Goal: Check status: Check status

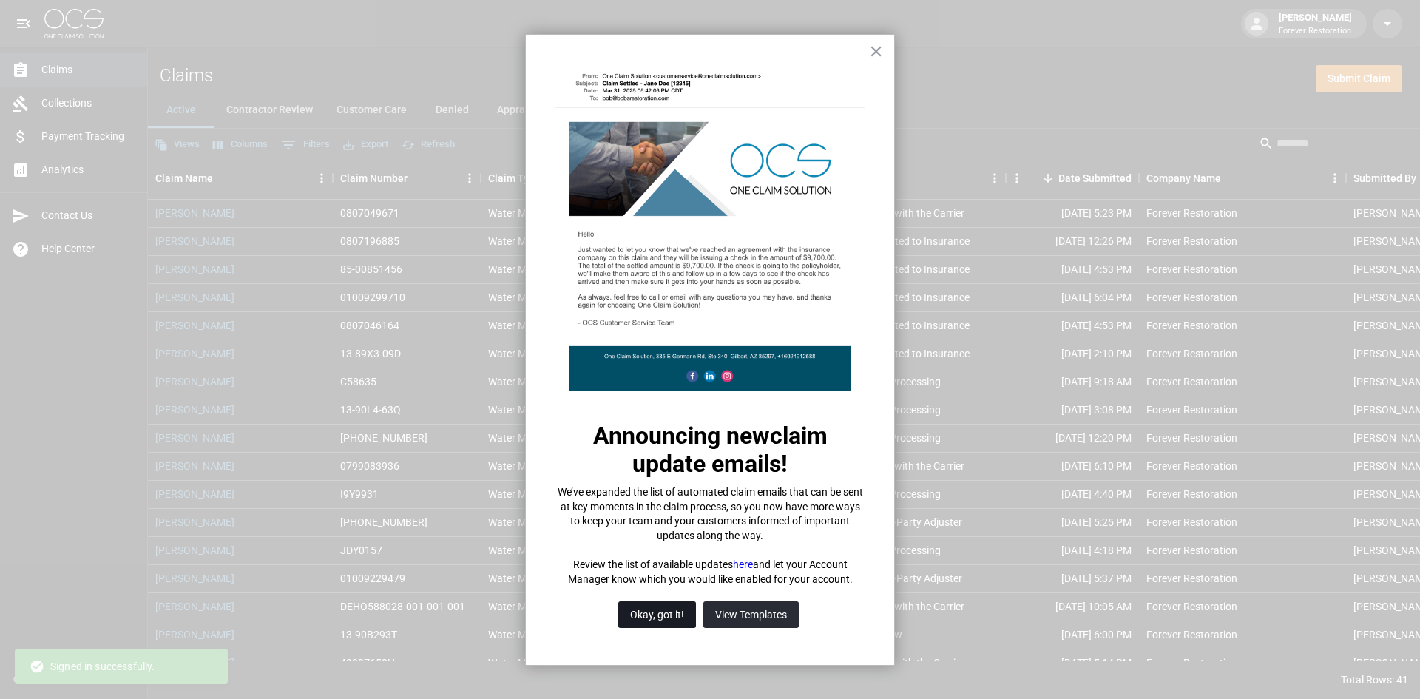
click at [683, 618] on button "Okay, got it!" at bounding box center [657, 614] width 78 height 27
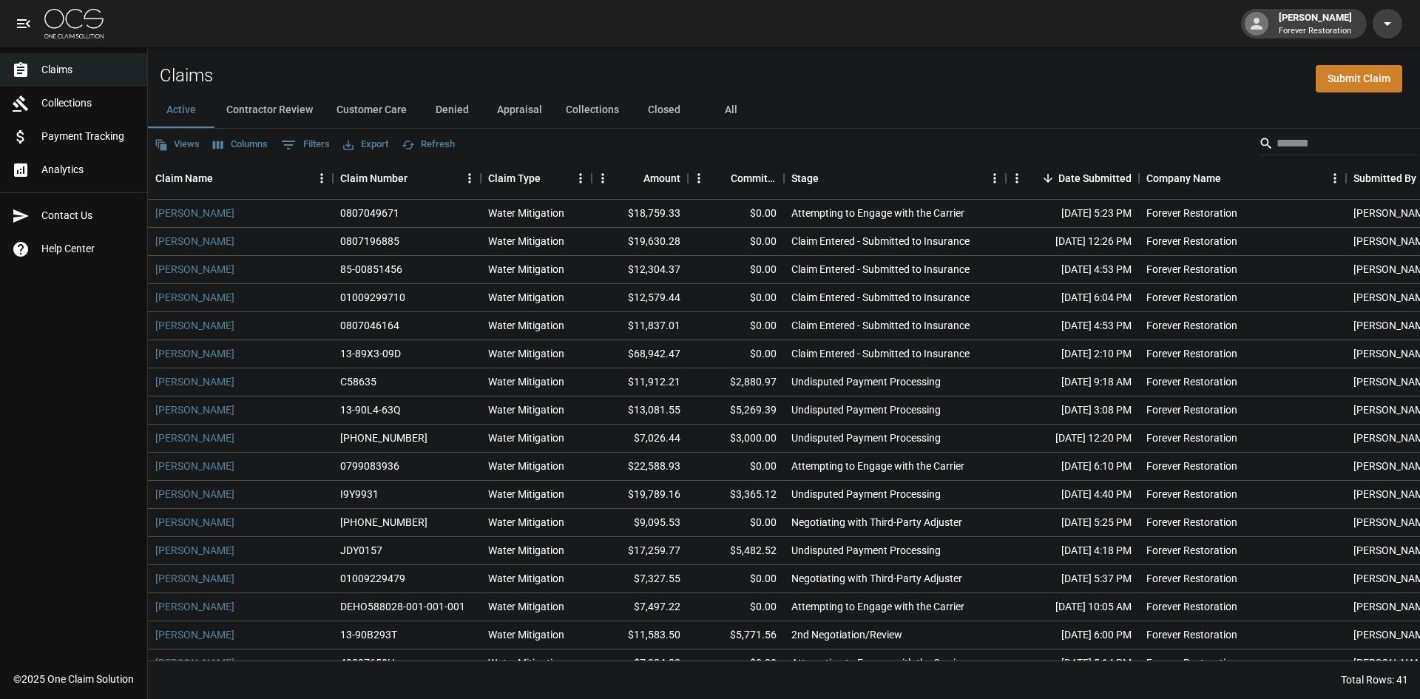
click at [379, 104] on button "Customer Care" at bounding box center [372, 109] width 94 height 35
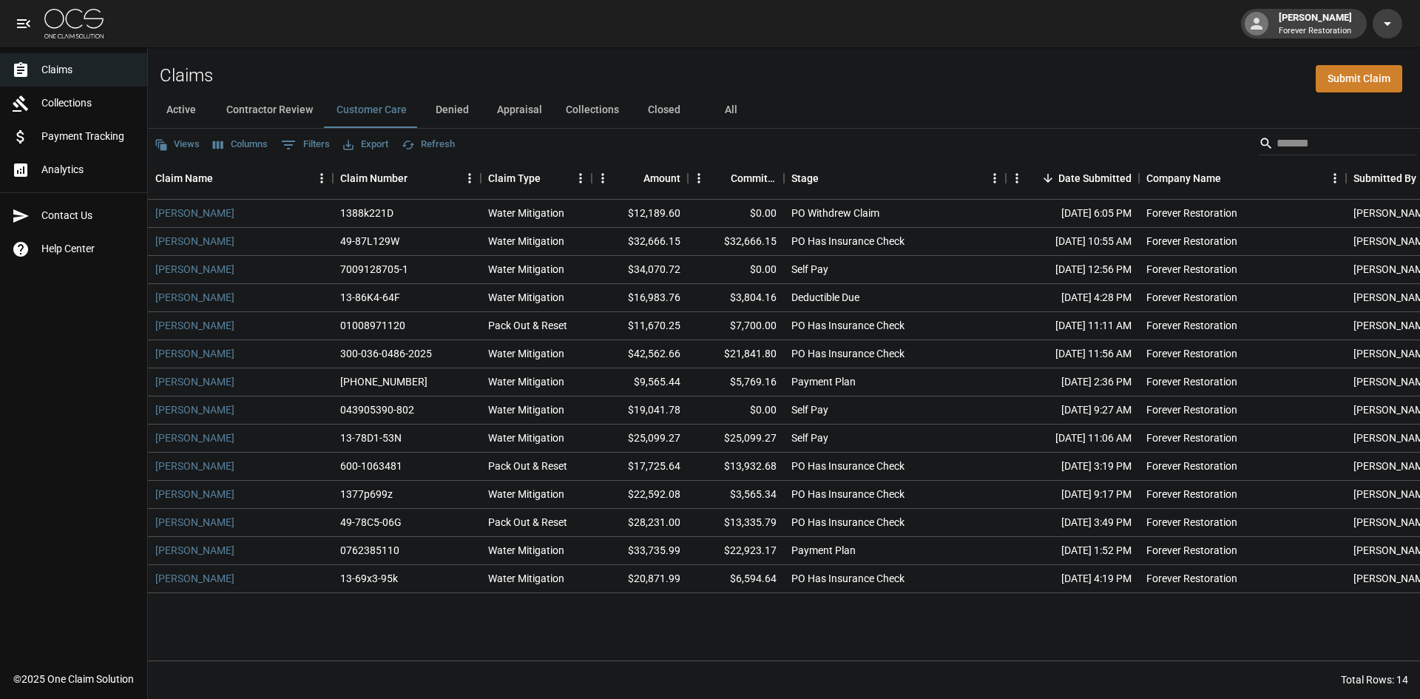
click at [454, 98] on button "Denied" at bounding box center [452, 109] width 67 height 35
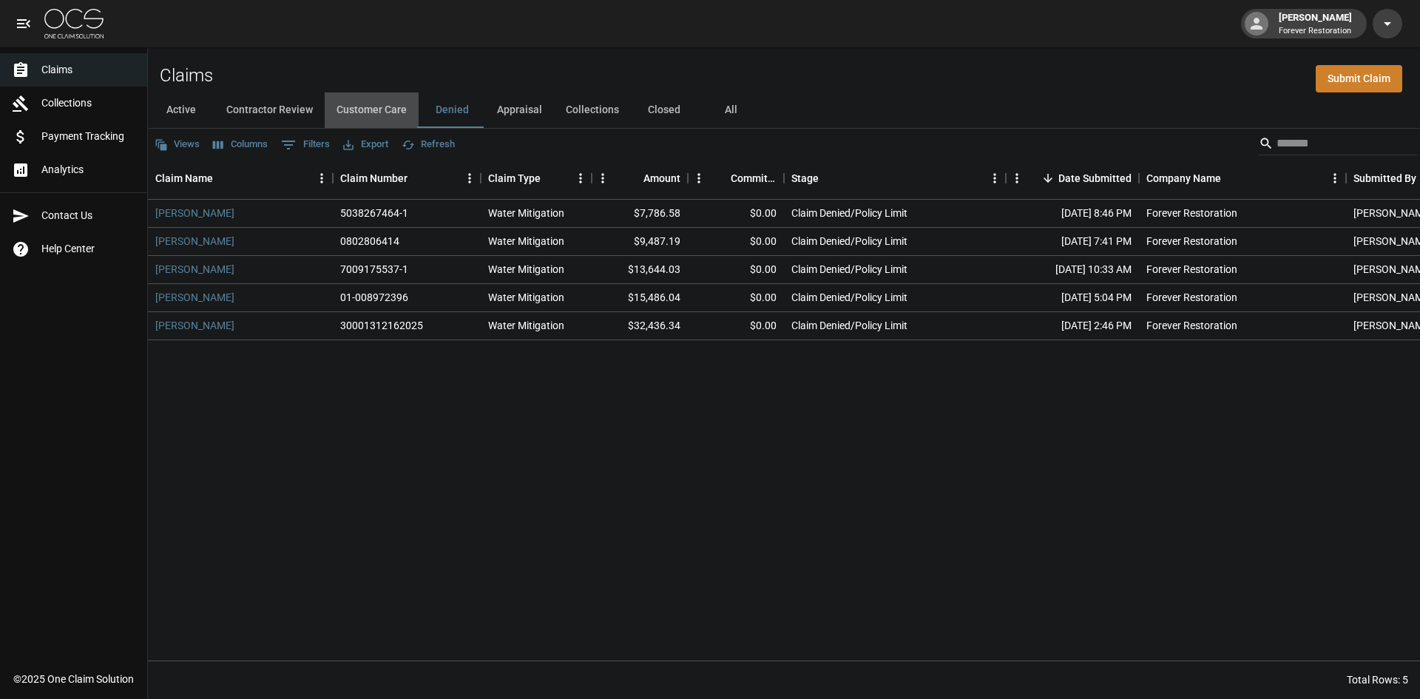
click at [381, 105] on button "Customer Care" at bounding box center [372, 109] width 94 height 35
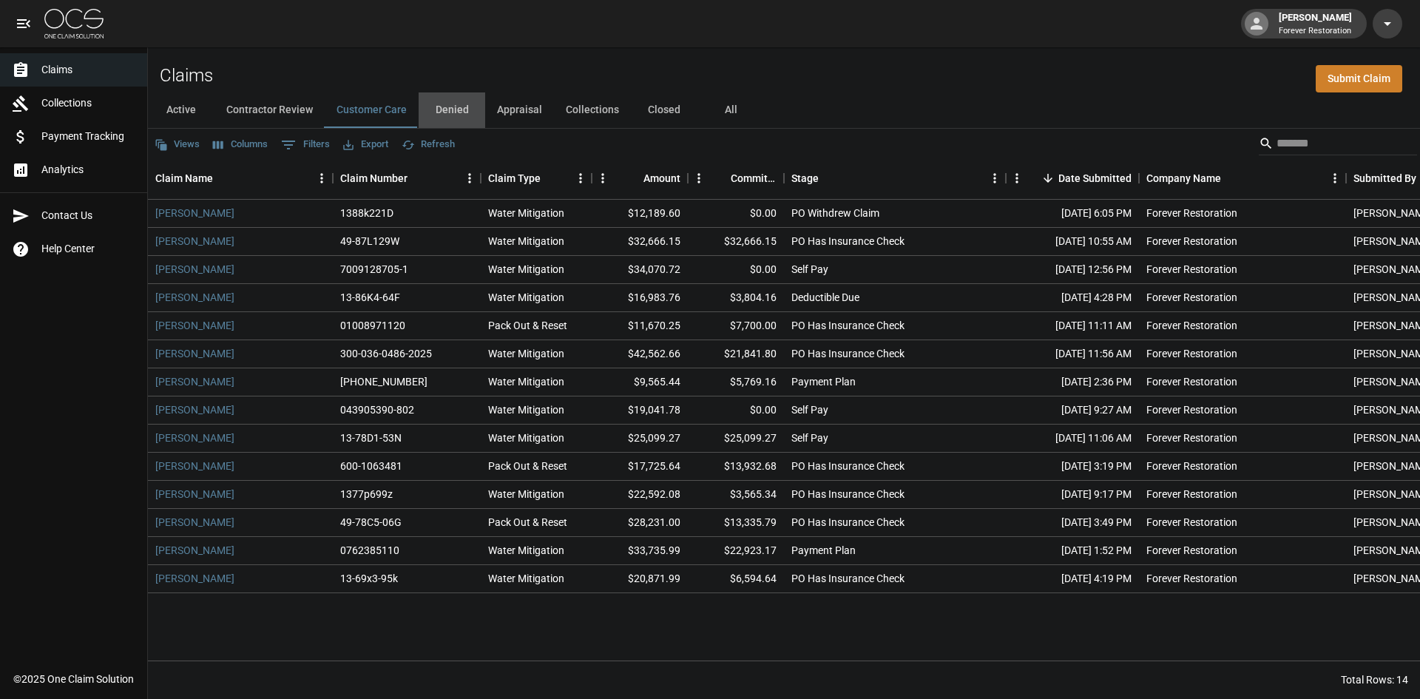
click at [464, 114] on button "Denied" at bounding box center [452, 109] width 67 height 35
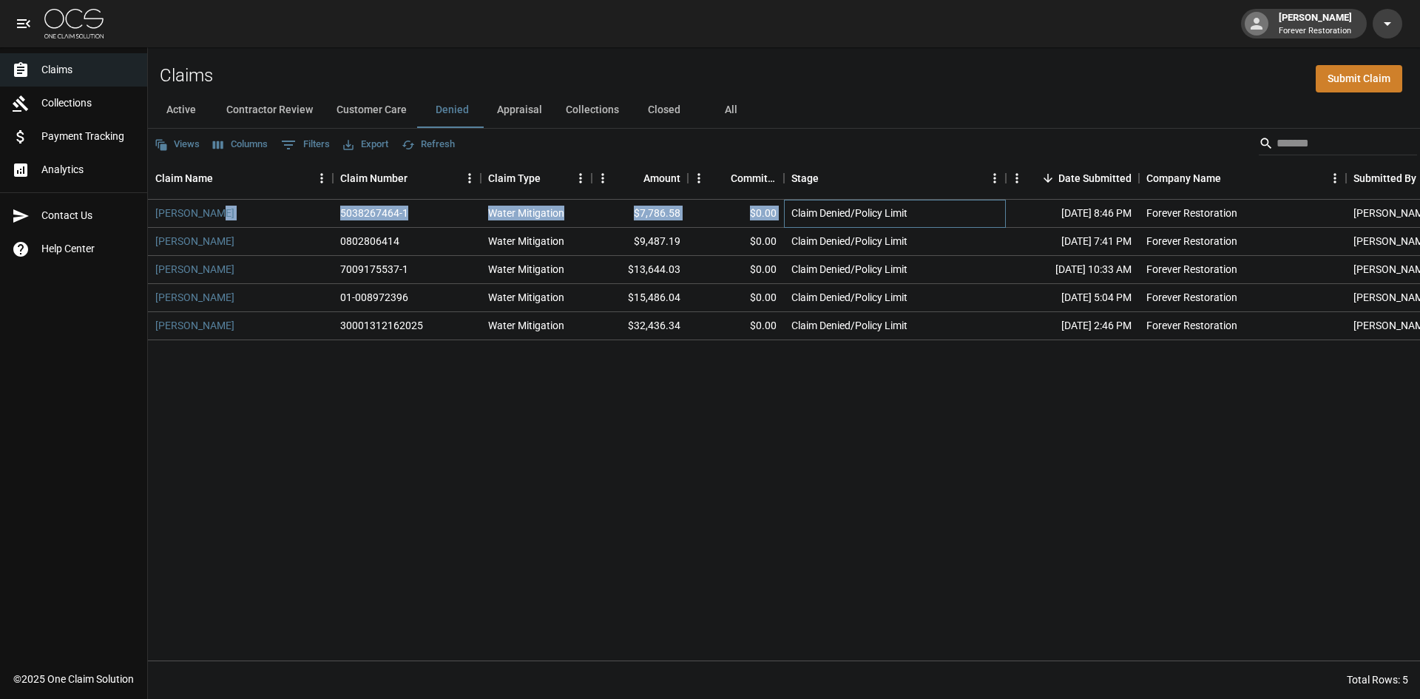
drag, startPoint x: 785, startPoint y: 212, endPoint x: 271, endPoint y: 207, distance: 514.0
click at [271, 207] on div "Paul Hirthe 5038267464-1 Water Mitigation $7,786.58 $0.00 Claim Denied/Policy L…" at bounding box center [839, 214] width 1383 height 28
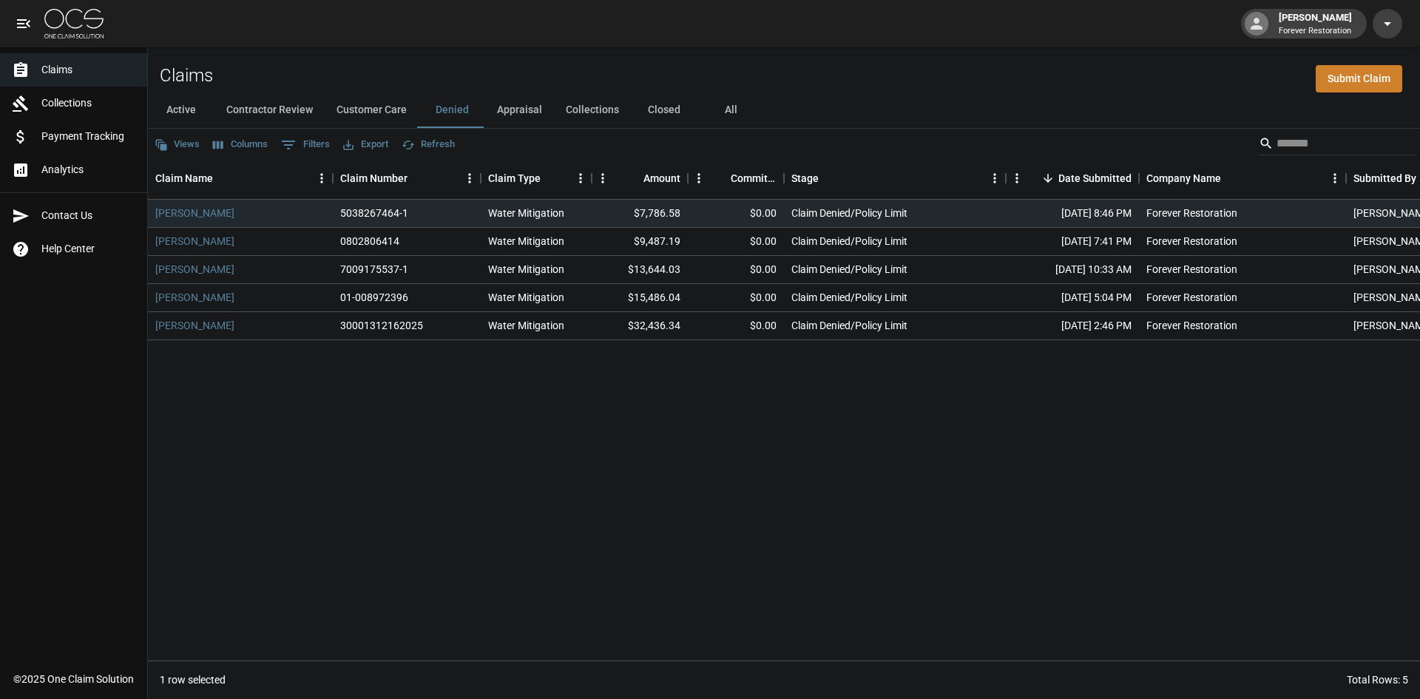
click at [853, 61] on div "Claims Submit Claim" at bounding box center [784, 69] width 1272 height 45
drag, startPoint x: 149, startPoint y: 211, endPoint x: 151, endPoint y: 203, distance: 7.5
click at [151, 203] on div "Paul Hirthe" at bounding box center [240, 214] width 185 height 28
click at [215, 432] on div "Paul Hirthe 5038267464-1 Water Mitigation $7,786.58 $0.00 Claim Denied/Policy L…" at bounding box center [839, 430] width 1383 height 461
click at [399, 109] on button "Customer Care" at bounding box center [372, 109] width 94 height 35
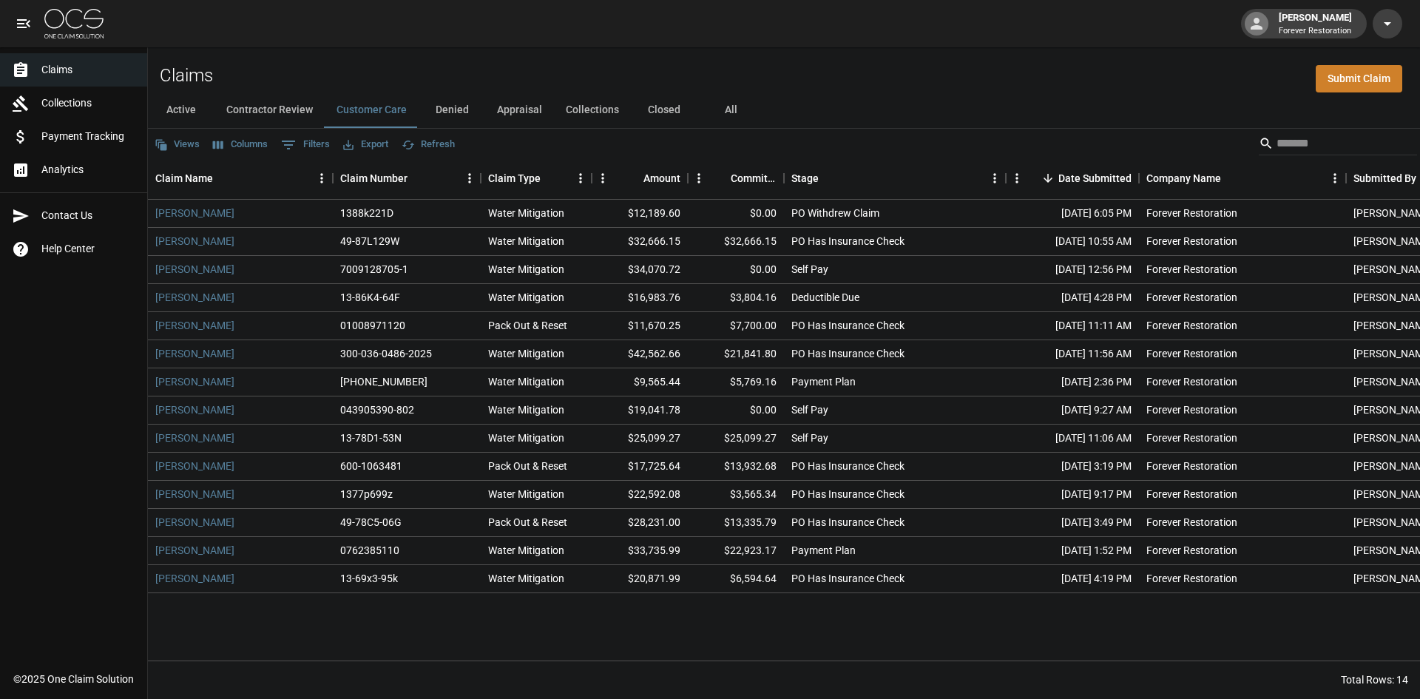
click at [431, 103] on button "Denied" at bounding box center [452, 109] width 67 height 35
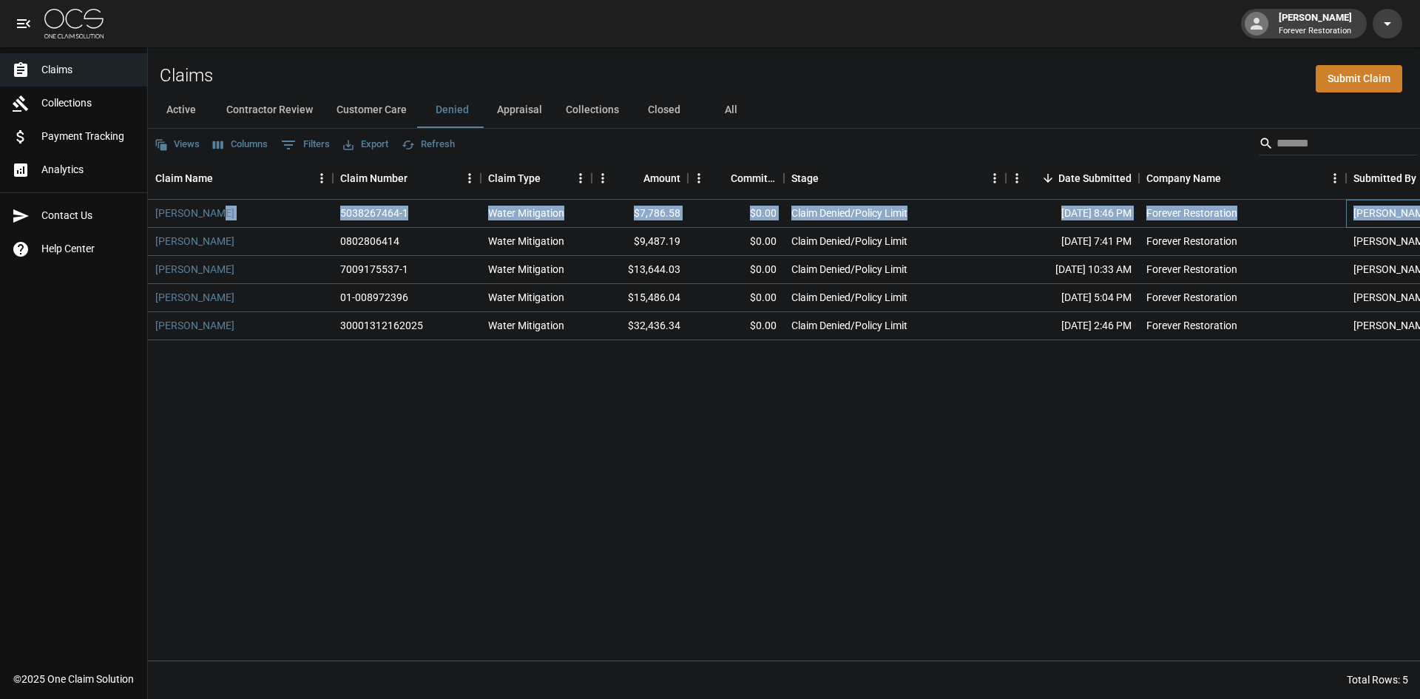
drag, startPoint x: 1412, startPoint y: 212, endPoint x: 387, endPoint y: 200, distance: 1024.2
click at [323, 209] on div "Paul Hirthe 5038267464-1 Water Mitigation $7,786.58 $0.00 Claim Denied/Policy L…" at bounding box center [839, 214] width 1383 height 28
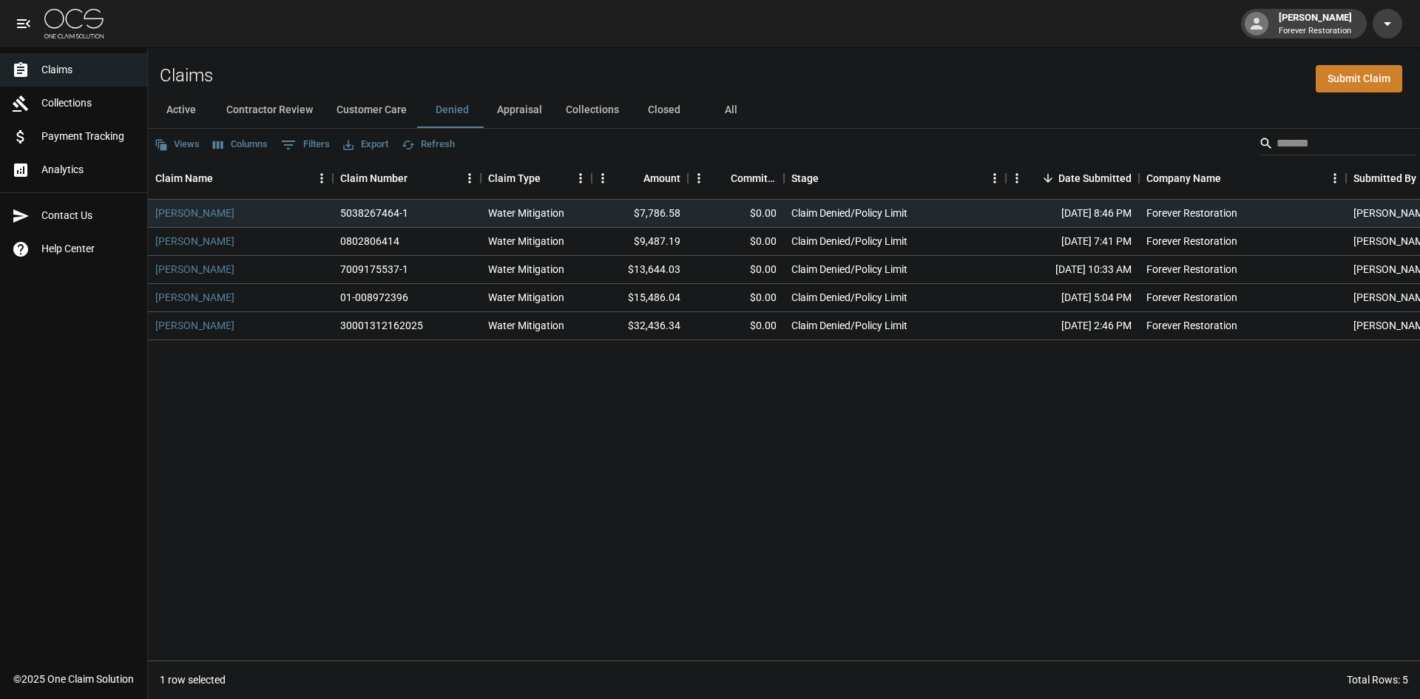
click at [690, 66] on div "Claims Submit Claim" at bounding box center [784, 69] width 1272 height 45
